Goal: Task Accomplishment & Management: Use online tool/utility

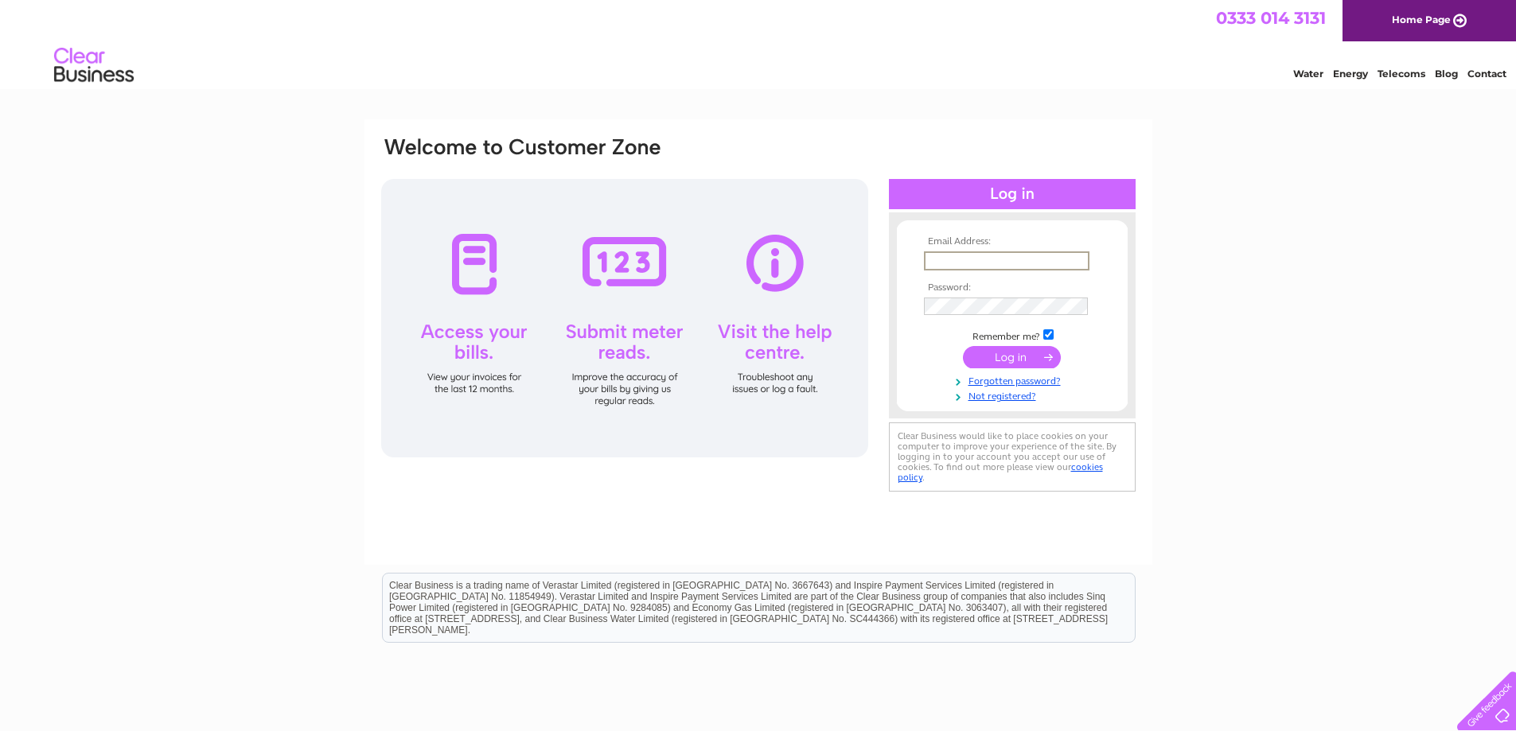
click at [958, 256] on input "text" at bounding box center [1006, 260] width 165 height 19
type input "kevanmcguireservices@gmail.com"
click at [998, 316] on td at bounding box center [1012, 306] width 185 height 25
click at [963, 346] on input "submit" at bounding box center [1012, 357] width 98 height 22
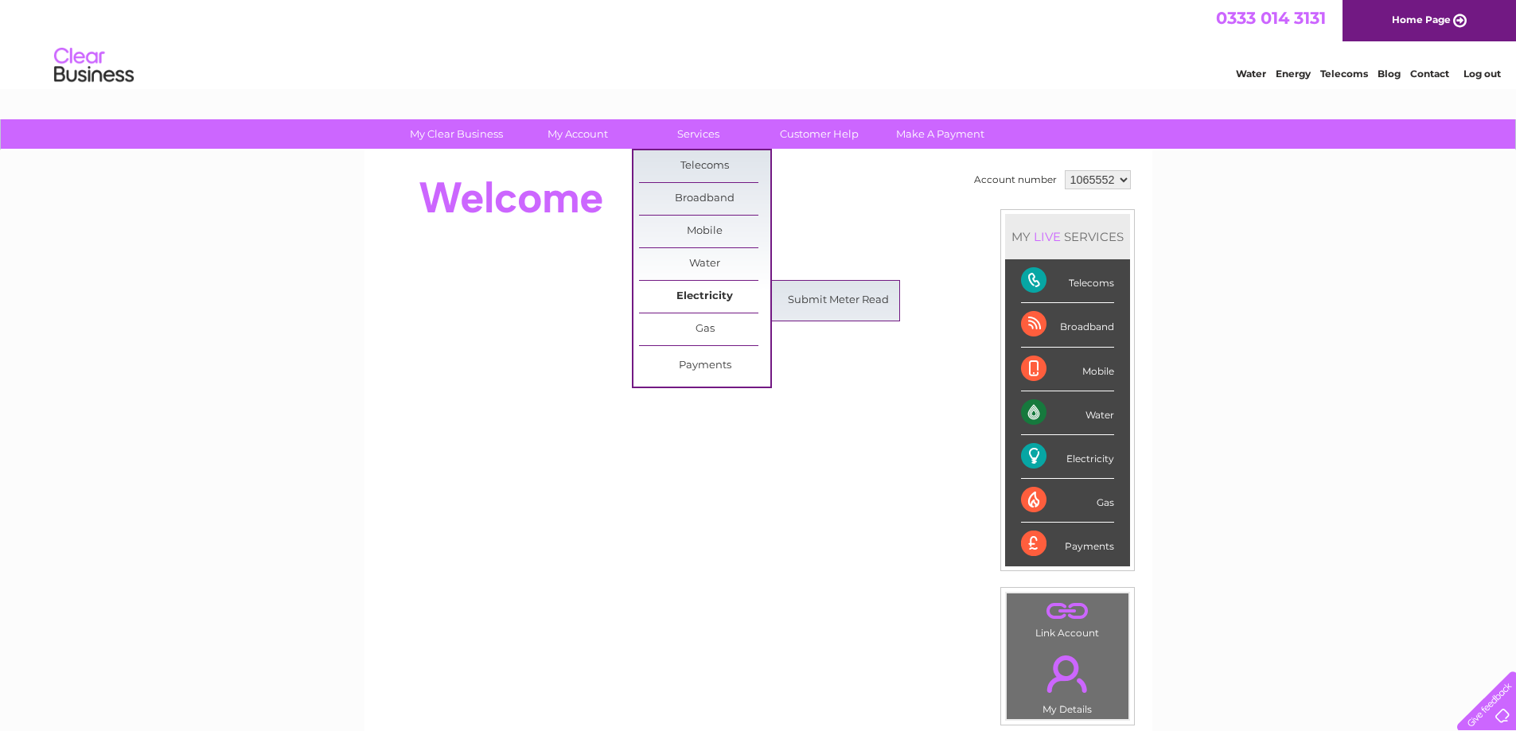
click at [703, 287] on link "Electricity" at bounding box center [704, 297] width 131 height 32
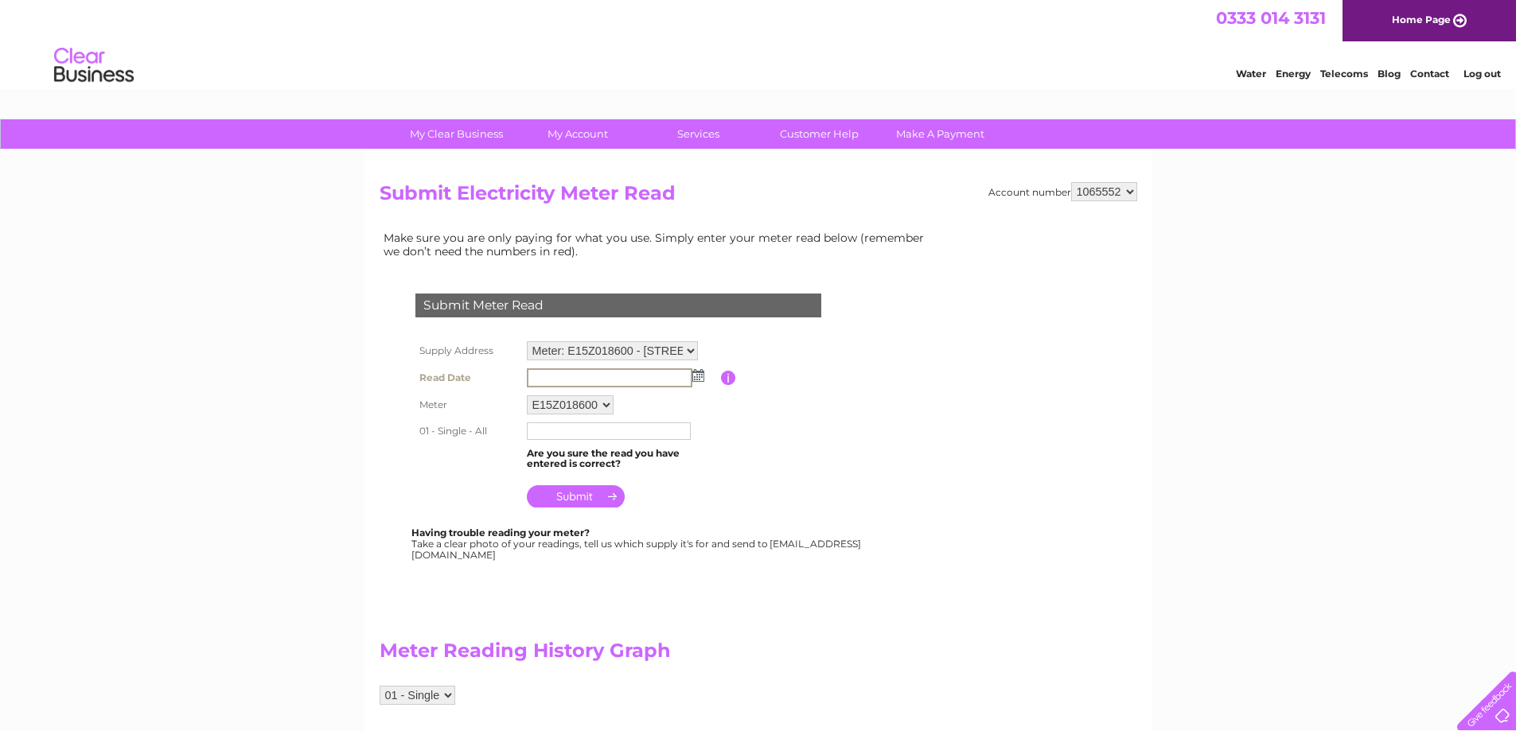
click at [569, 375] on input "text" at bounding box center [609, 377] width 165 height 19
click at [699, 377] on img at bounding box center [697, 374] width 12 height 13
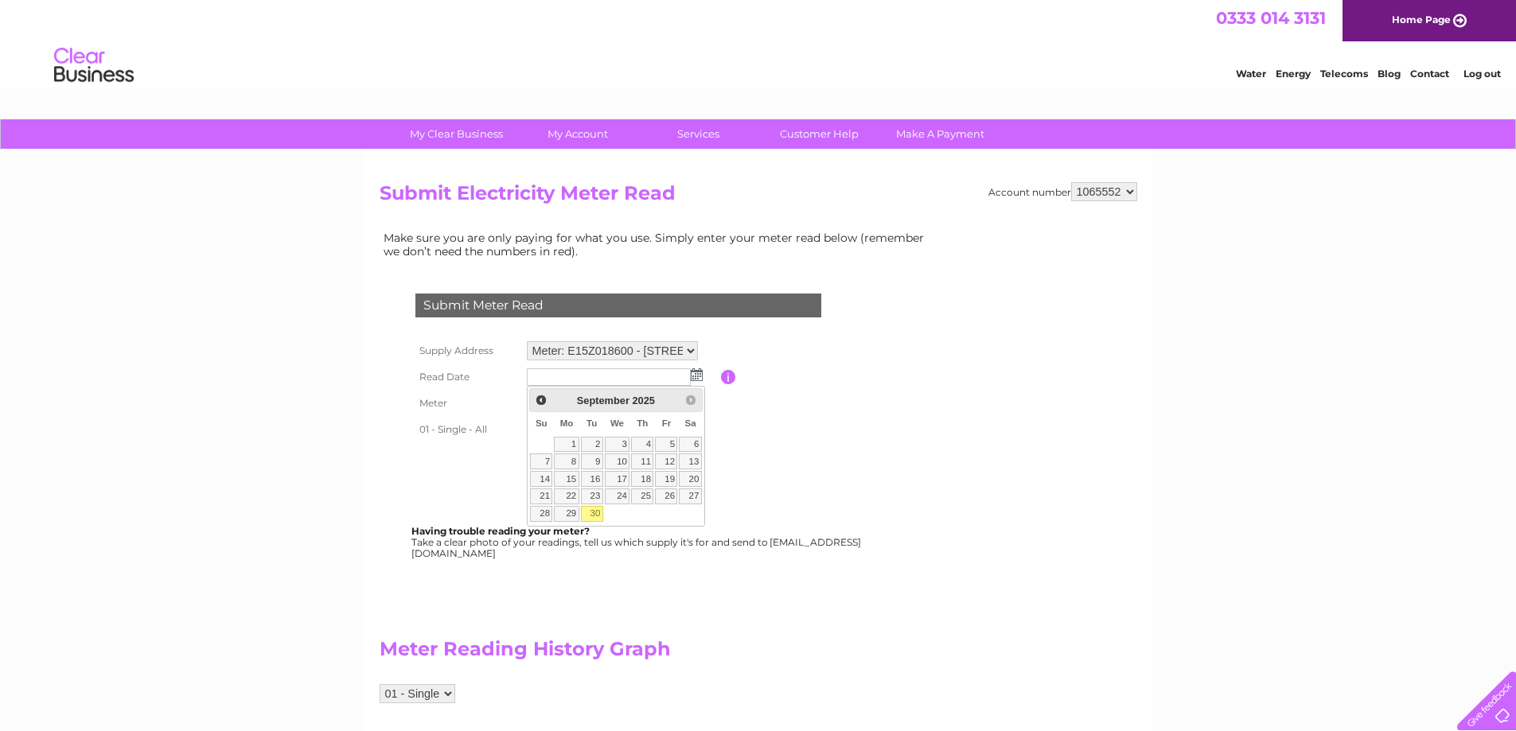
click at [590, 513] on link "30" at bounding box center [592, 514] width 22 height 16
type input "[DATE]"
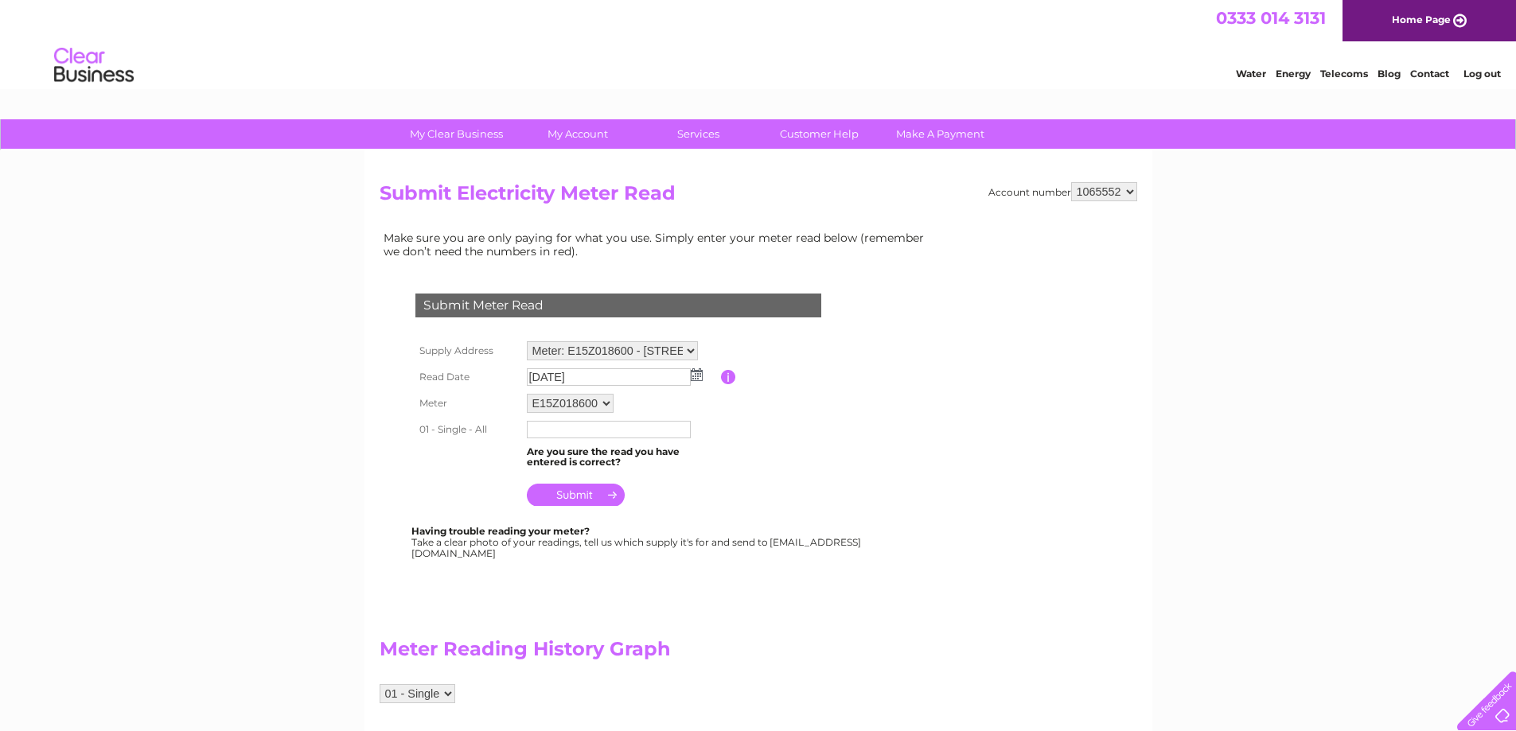
click at [575, 426] on input "text" at bounding box center [609, 430] width 164 height 18
click at [568, 432] on input "7889" at bounding box center [609, 430] width 165 height 19
type input "7"
click at [542, 430] on input "text" at bounding box center [609, 430] width 165 height 19
click at [578, 430] on input "07889" at bounding box center [609, 430] width 165 height 19
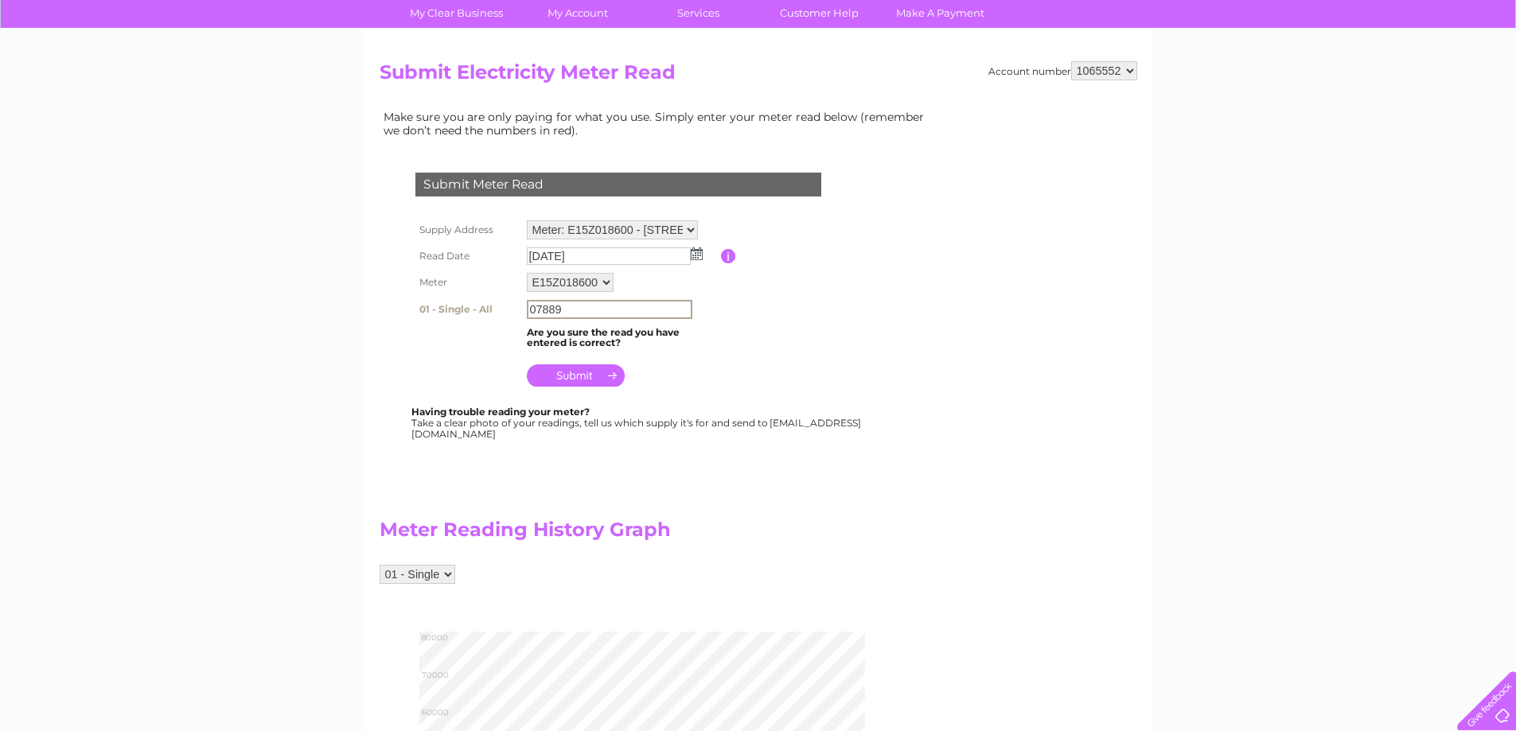
scroll to position [318, 0]
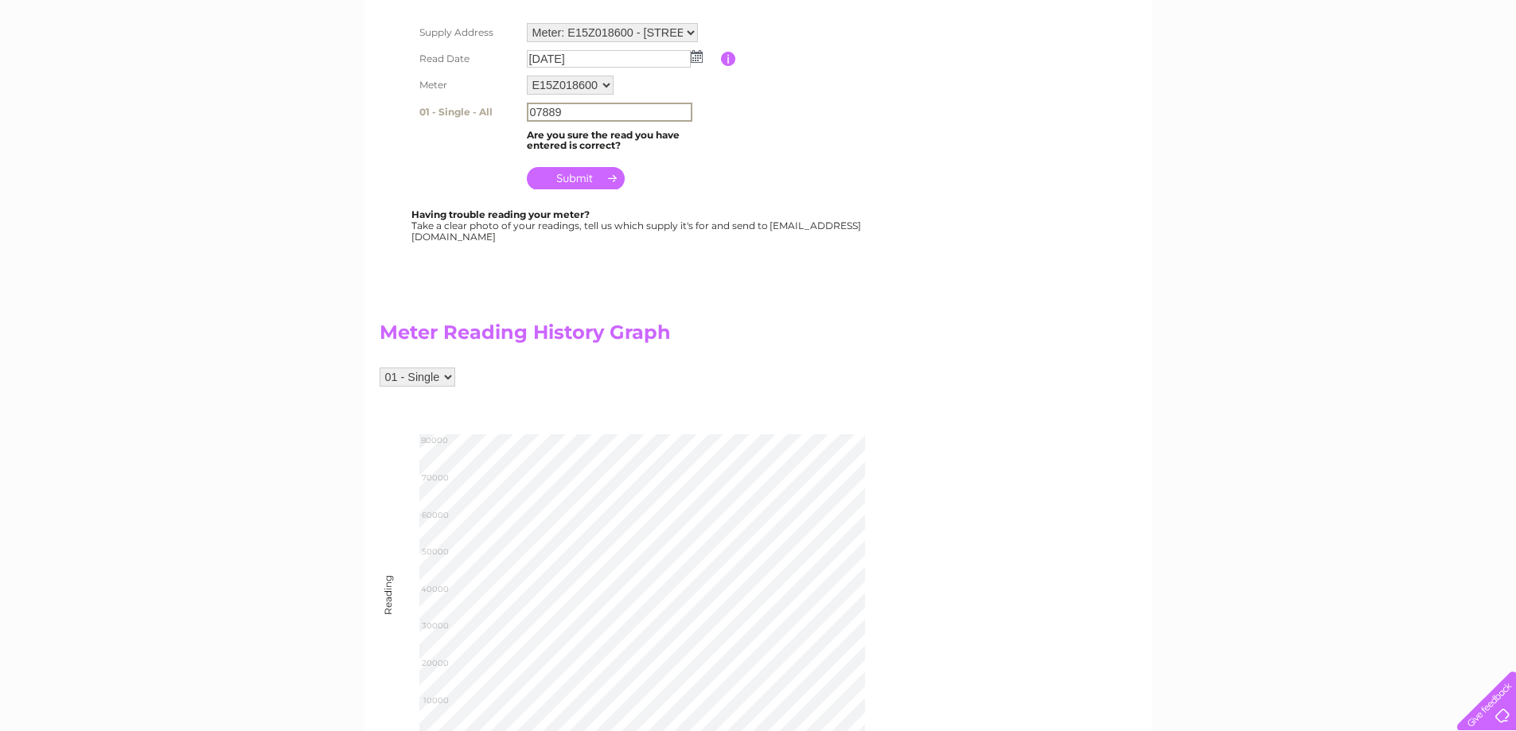
type input "07889"
click at [570, 181] on input "submit" at bounding box center [576, 176] width 98 height 22
